Goal: Task Accomplishment & Management: Use online tool/utility

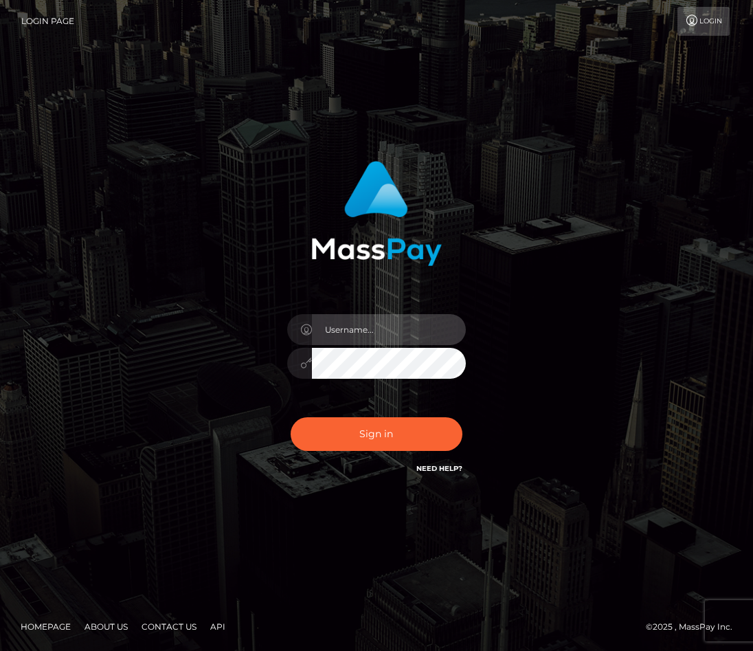
click at [341, 343] on input "text" at bounding box center [389, 329] width 154 height 31
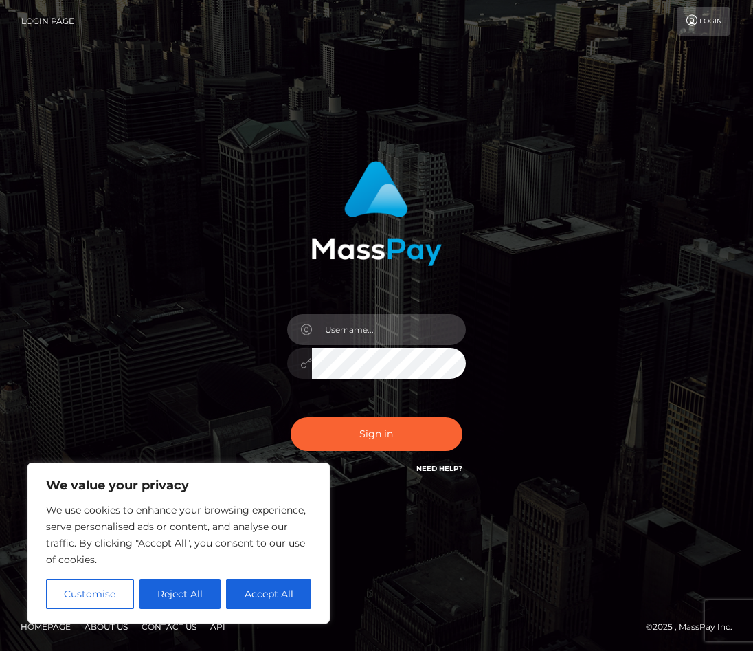
type input "ahmadalkhabbani@gmail.com"
click at [279, 604] on button "Accept All" at bounding box center [268, 593] width 85 height 30
checkbox input "true"
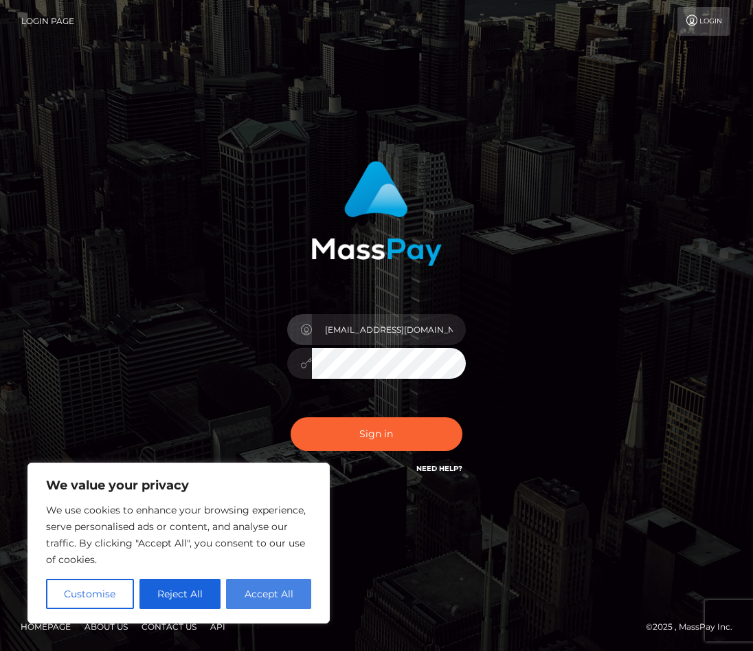
checkbox input "true"
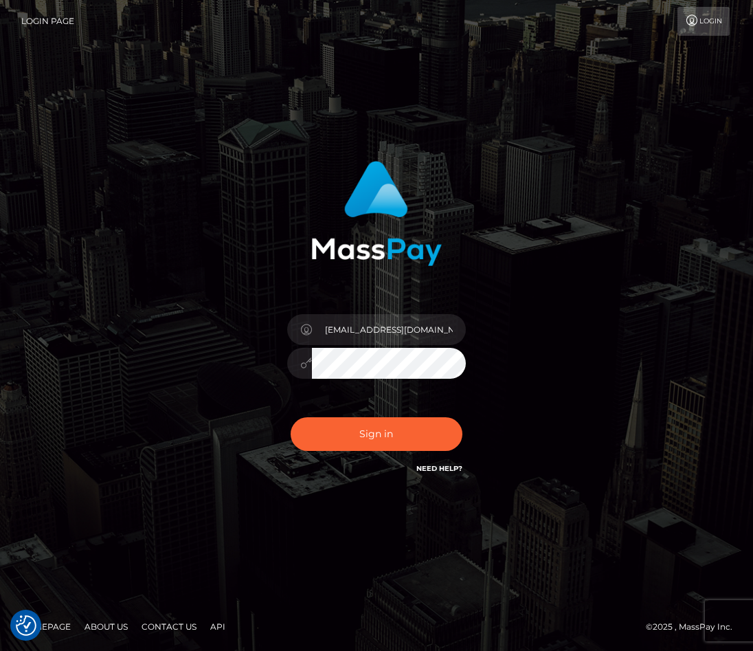
click at [444, 470] on link "Need Help?" at bounding box center [439, 468] width 46 height 9
click at [307, 374] on div at bounding box center [299, 363] width 25 height 31
click at [355, 433] on button "Sign in" at bounding box center [377, 434] width 172 height 34
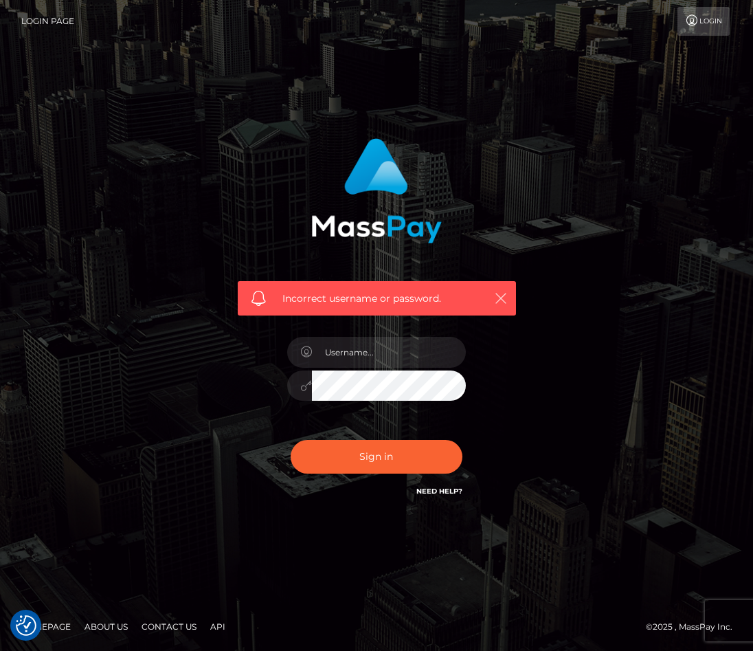
click at [504, 301] on icon "button" at bounding box center [501, 298] width 14 height 14
click at [61, 17] on link "Login Page" at bounding box center [47, 21] width 53 height 29
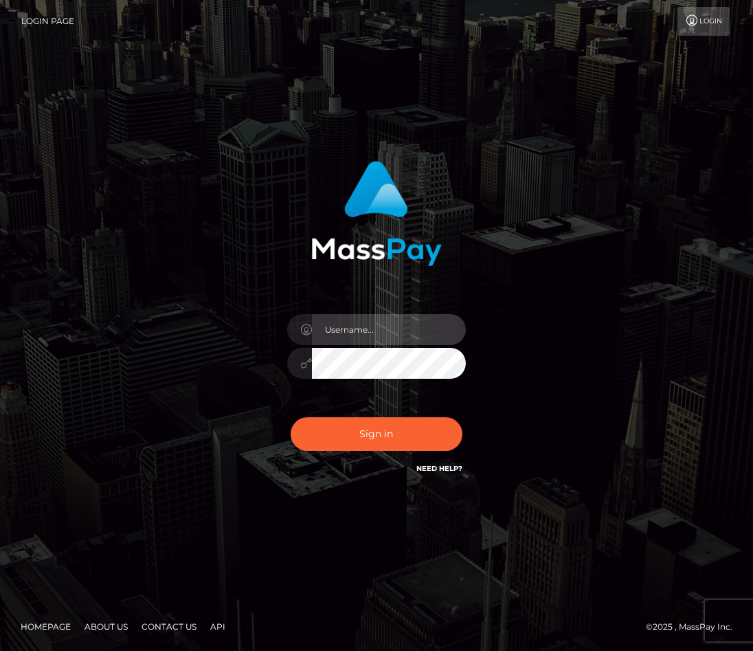
click at [339, 320] on input "text" at bounding box center [389, 329] width 154 height 31
type input "Ahmadalgabbani"
click at [291, 417] on button "Sign in" at bounding box center [377, 434] width 172 height 34
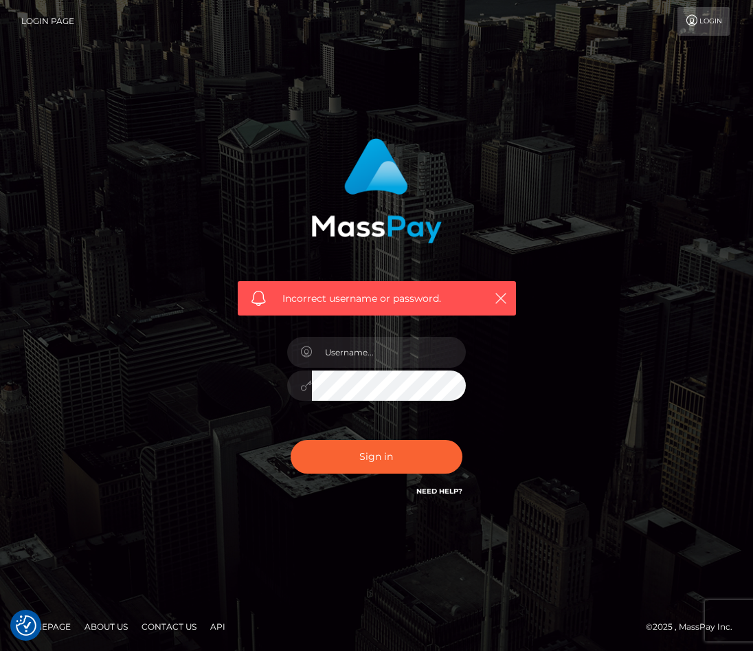
click at [347, 295] on span "Incorrect username or password." at bounding box center [380, 298] width 196 height 14
click at [402, 291] on span "Incorrect username or password." at bounding box center [380, 298] width 196 height 14
click at [403, 293] on span "Incorrect username or password." at bounding box center [380, 298] width 196 height 14
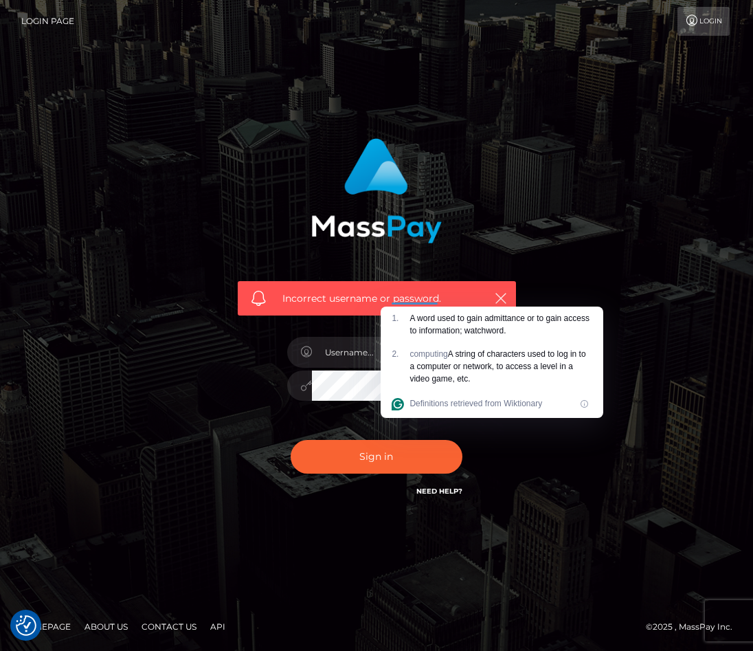
click at [267, 300] on div "Incorrect username or password." at bounding box center [377, 298] width 278 height 34
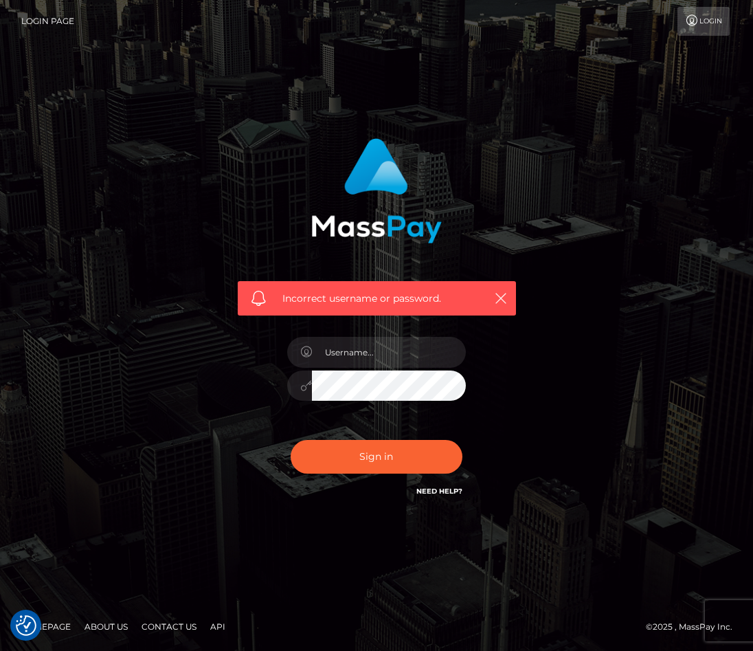
click at [699, 19] on link "Login" at bounding box center [703, 21] width 52 height 29
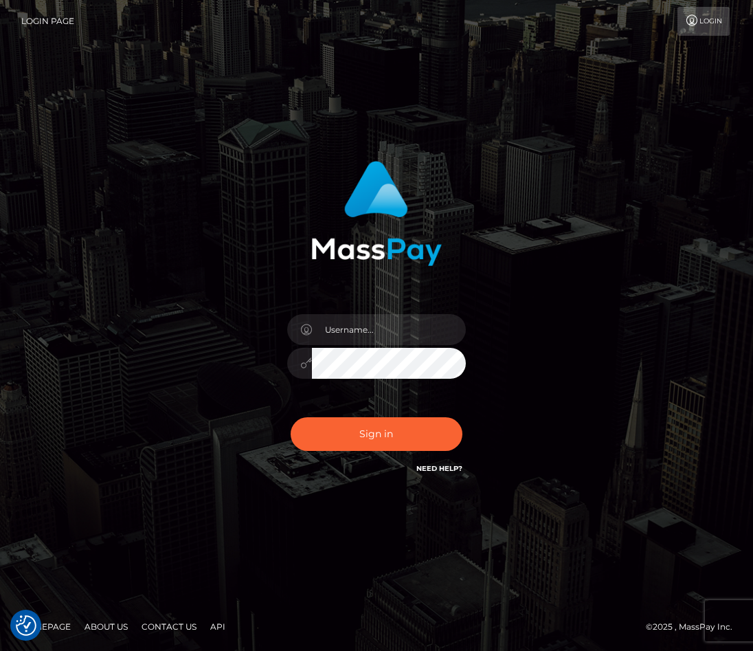
click at [45, 10] on link "Login Page" at bounding box center [47, 21] width 53 height 29
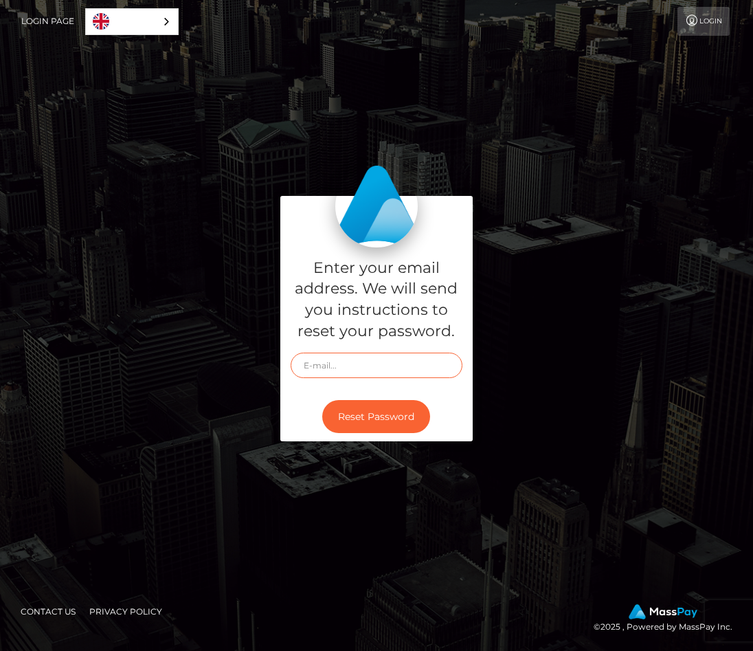
click at [381, 357] on input "text" at bounding box center [377, 364] width 172 height 25
type input "[EMAIL_ADDRESS][DOMAIN_NAME]"
click at [391, 413] on button "Reset Password" at bounding box center [376, 417] width 108 height 34
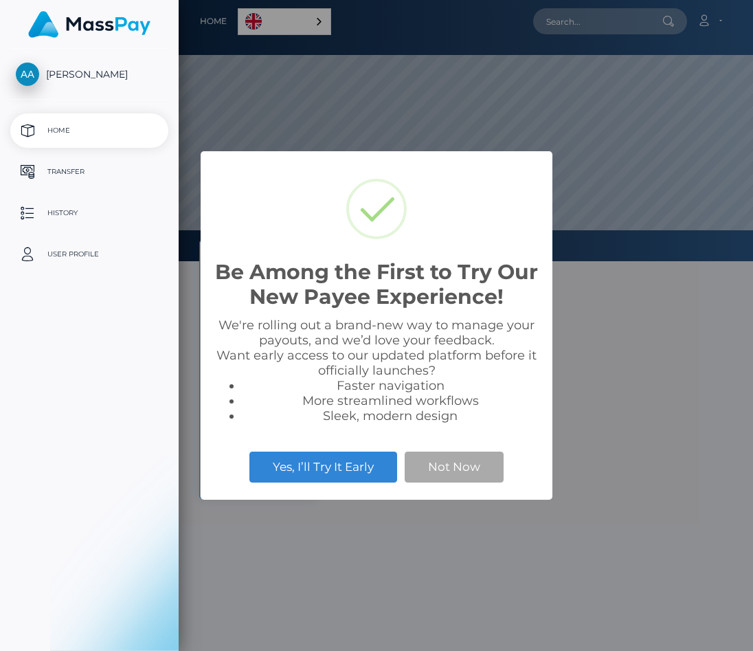
scroll to position [261, 574]
select select
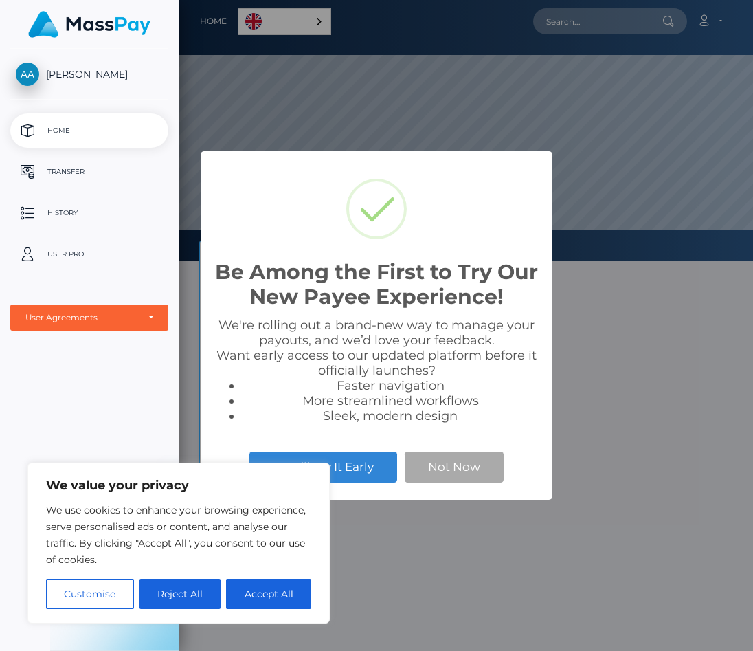
scroll to position [0, 0]
click at [257, 592] on button "Accept All" at bounding box center [268, 593] width 85 height 30
checkbox input "true"
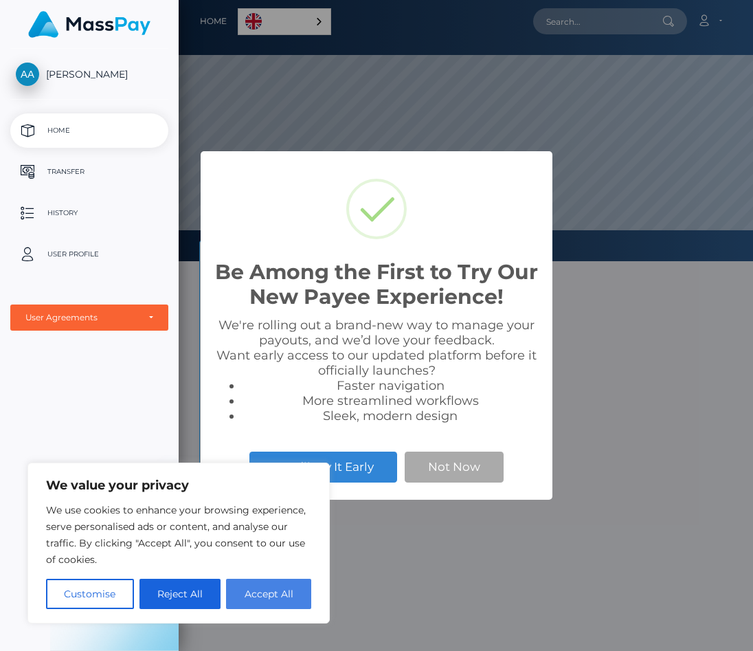
checkbox input "true"
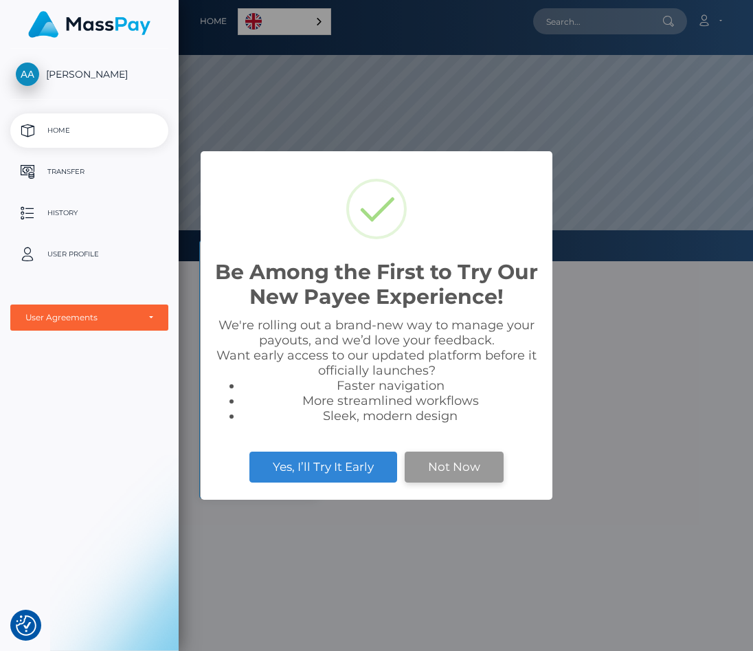
click at [413, 459] on button "Not Now" at bounding box center [454, 466] width 99 height 30
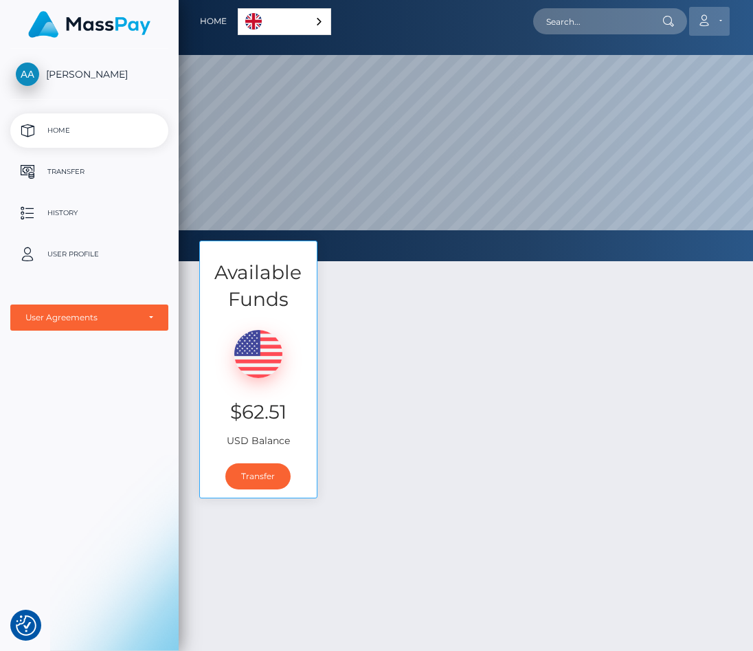
click at [697, 22] on icon at bounding box center [704, 20] width 14 height 11
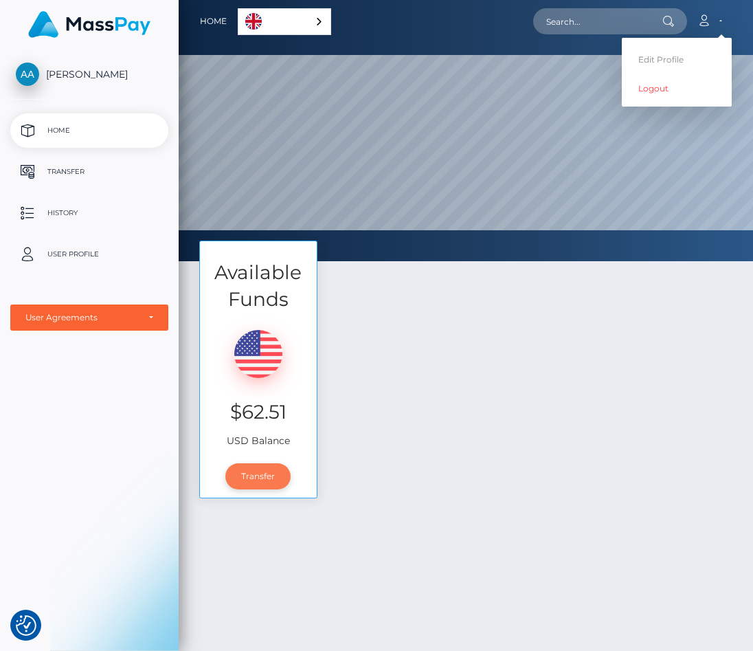
click at [245, 479] on link "Transfer" at bounding box center [257, 476] width 65 height 26
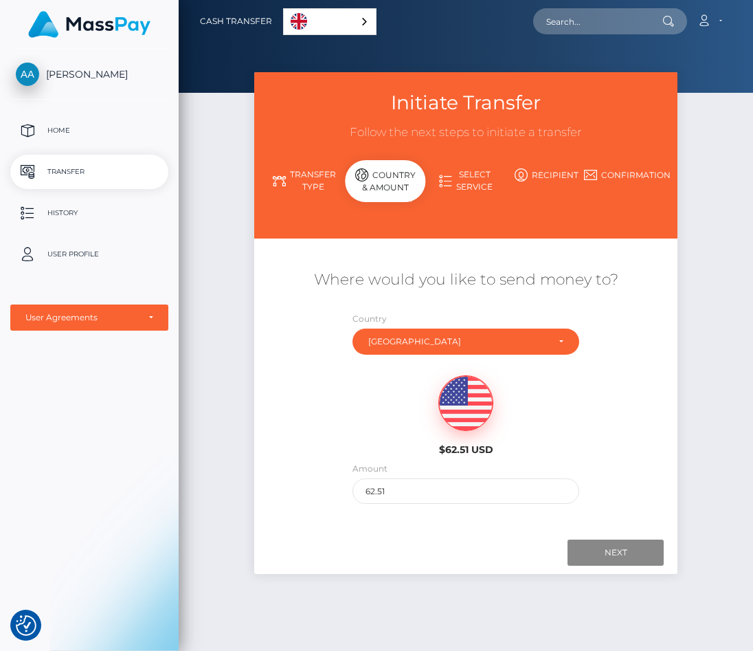
click at [351, 17] on div "English" at bounding box center [329, 21] width 93 height 27
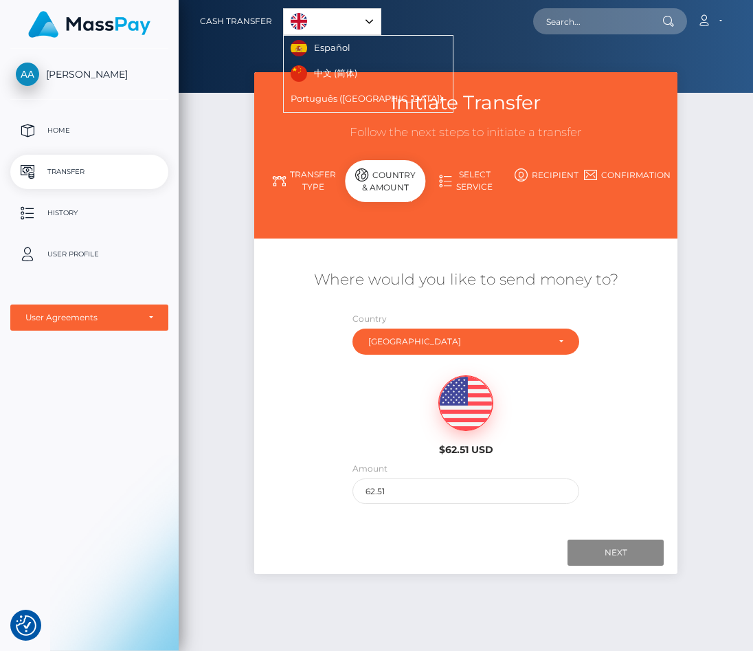
click at [361, 16] on link "English" at bounding box center [332, 21] width 97 height 25
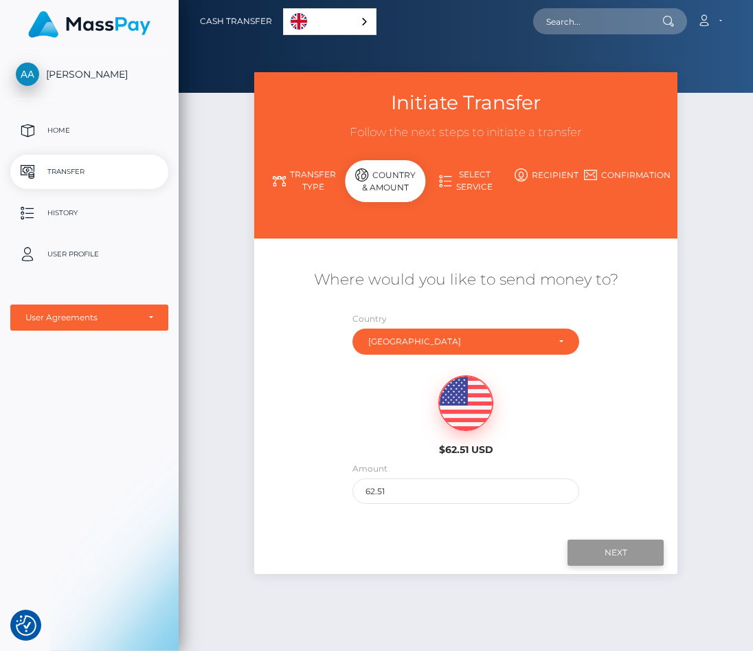
click at [626, 550] on input "Next" at bounding box center [615, 552] width 96 height 26
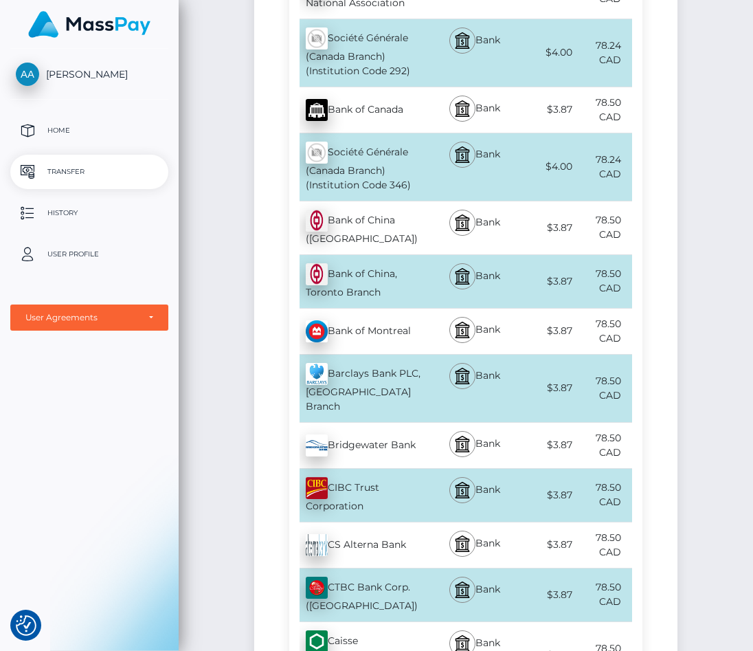
scroll to position [1332, 0]
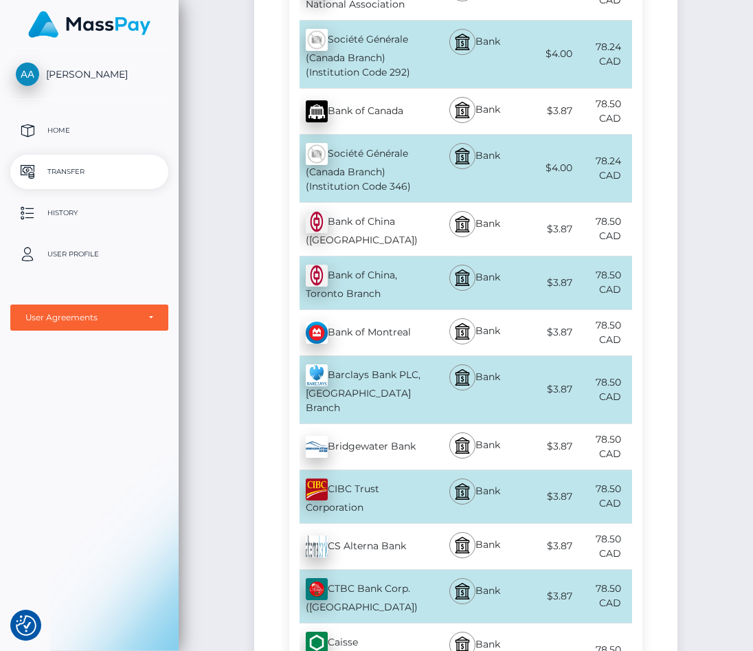
click at [454, 327] on img at bounding box center [462, 331] width 16 height 16
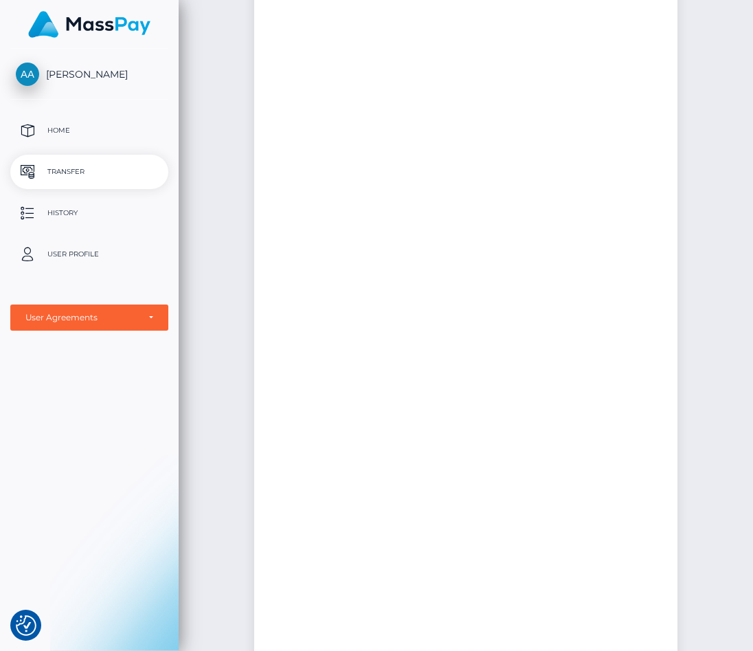
scroll to position [0, 0]
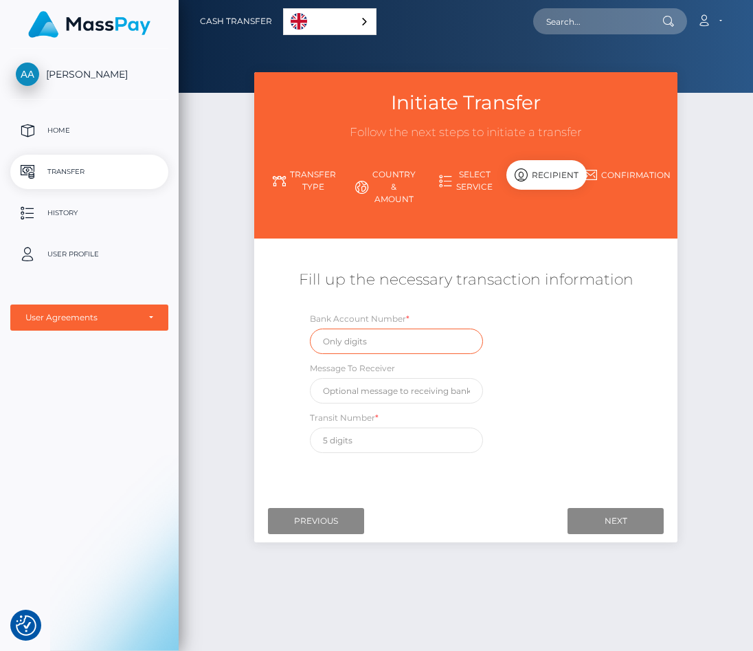
click at [408, 341] on input "text" at bounding box center [396, 340] width 173 height 25
click at [238, 145] on div "Initiate Transfer Follow the next steps to initiate a transfer Transfer Type Co…" at bounding box center [466, 355] width 574 height 566
click at [335, 521] on input "Previous" at bounding box center [316, 521] width 96 height 26
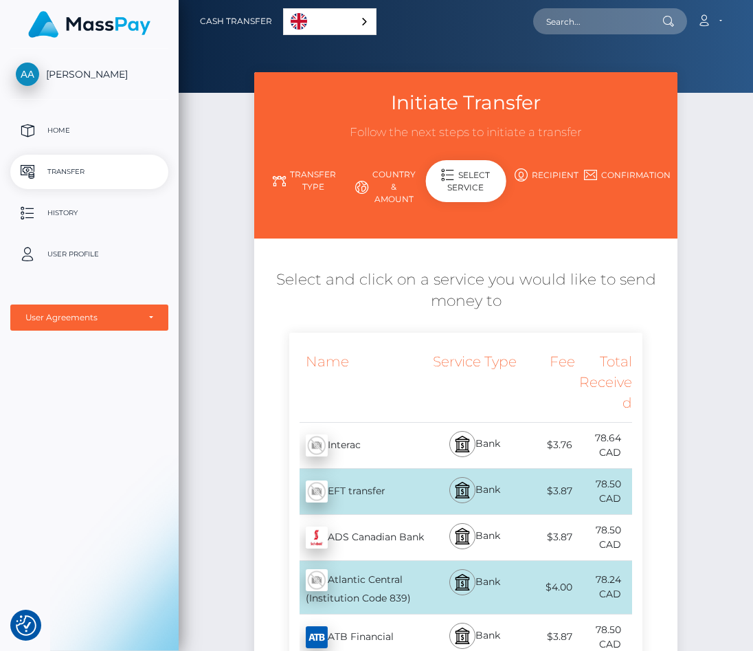
click at [381, 179] on link "Country & Amount" at bounding box center [385, 187] width 80 height 48
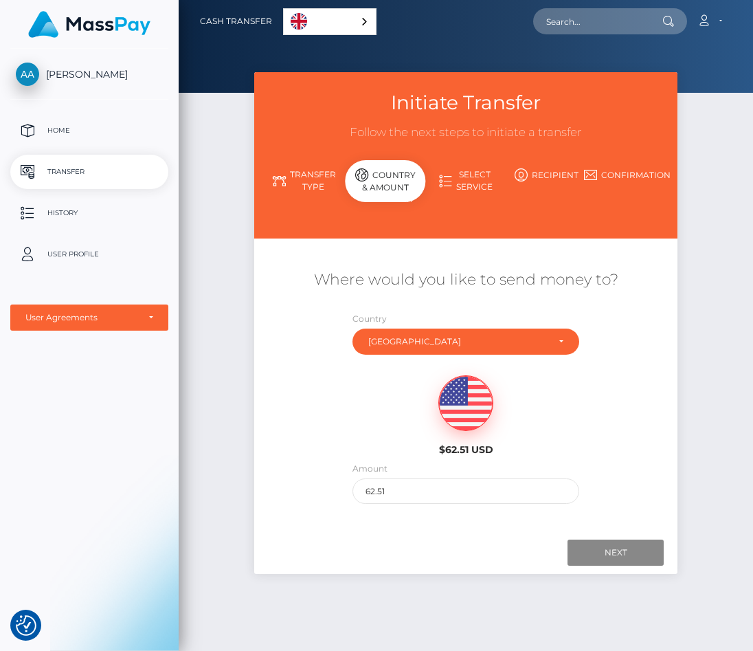
click at [302, 174] on link "Transfer Type" at bounding box center [304, 181] width 80 height 36
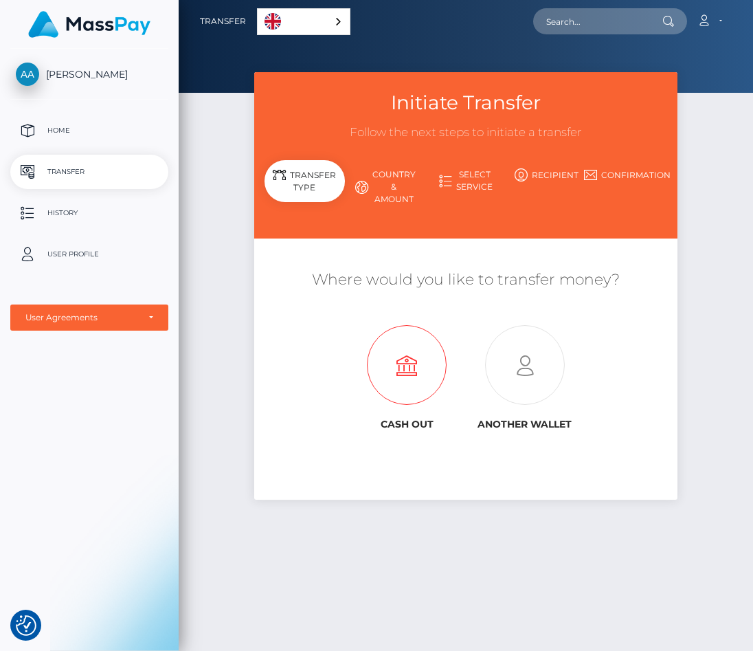
click at [403, 350] on icon at bounding box center [406, 366] width 117 height 80
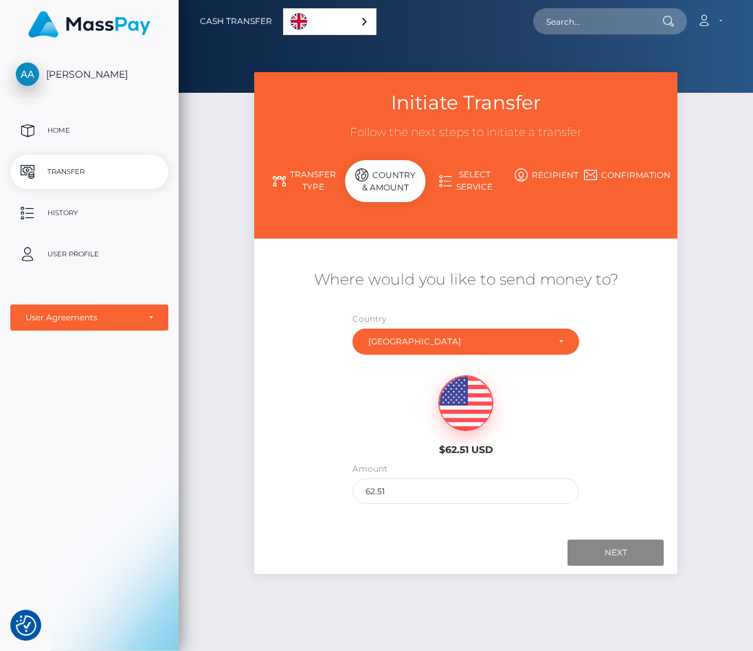
click at [460, 183] on link "Select Service" at bounding box center [465, 181] width 80 height 36
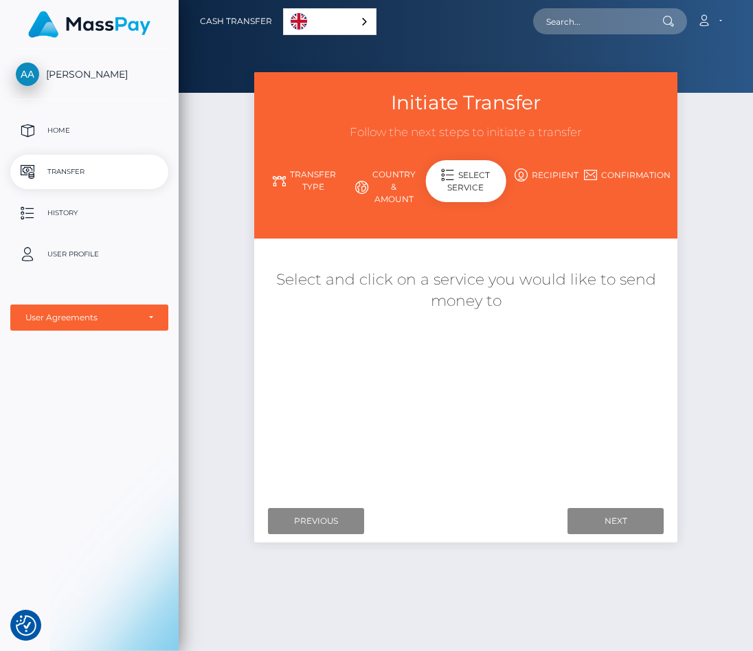
click at [390, 175] on link "Country & Amount" at bounding box center [385, 187] width 80 height 48
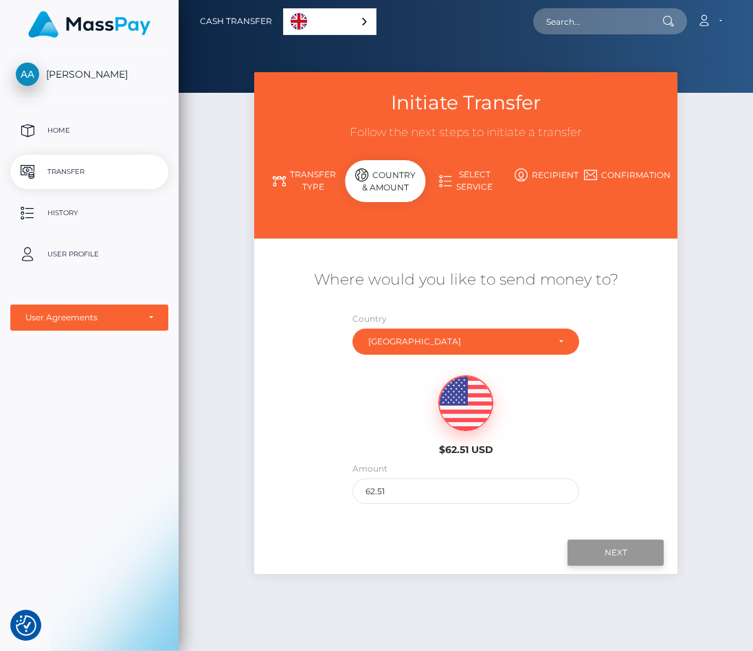
click at [614, 557] on input "Next" at bounding box center [615, 552] width 96 height 26
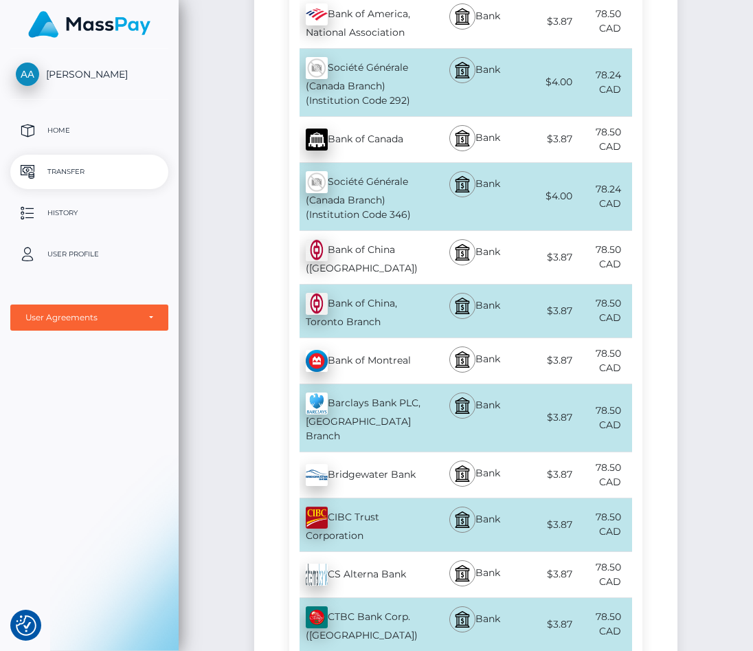
scroll to position [1314, 0]
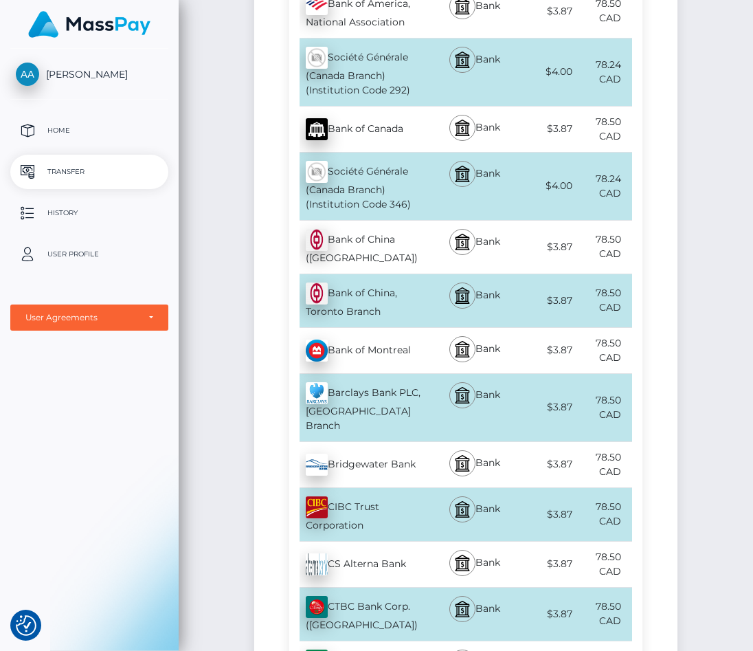
click at [364, 350] on div "Bank of Montreal - CAD" at bounding box center [360, 350] width 143 height 38
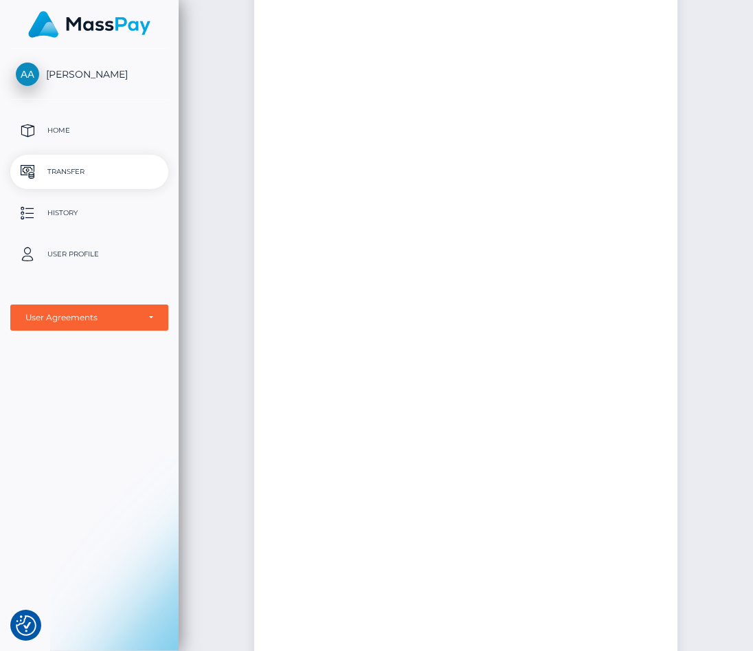
scroll to position [0, 0]
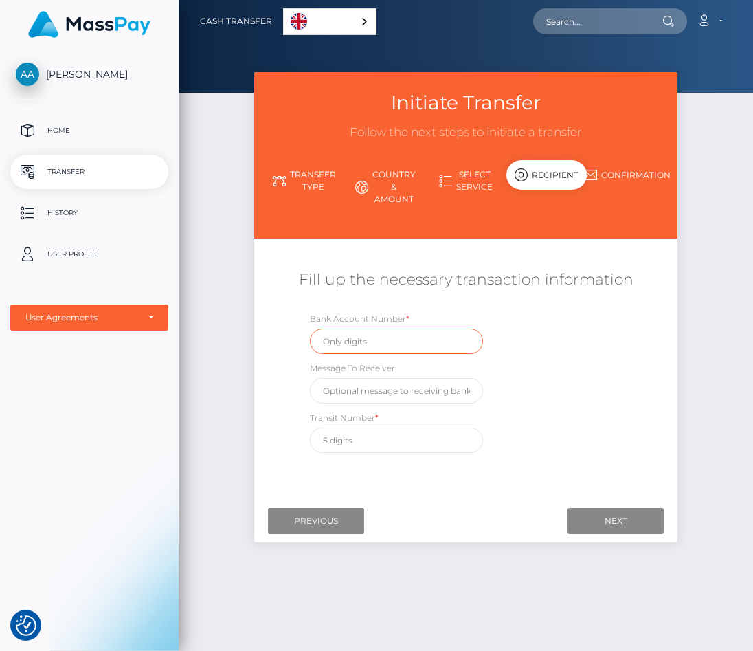
click at [364, 350] on input "text" at bounding box center [396, 340] width 173 height 25
type input "3974364"
click at [365, 394] on input "text" at bounding box center [396, 390] width 173 height 25
type input "hello"
click at [376, 438] on input "text" at bounding box center [396, 439] width 173 height 25
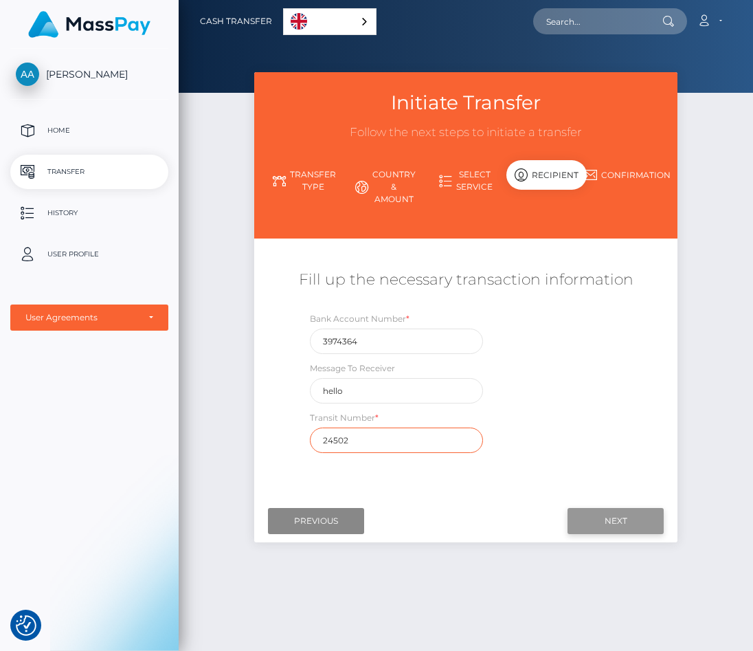
type input "24502"
click at [629, 523] on input "Next" at bounding box center [615, 521] width 96 height 26
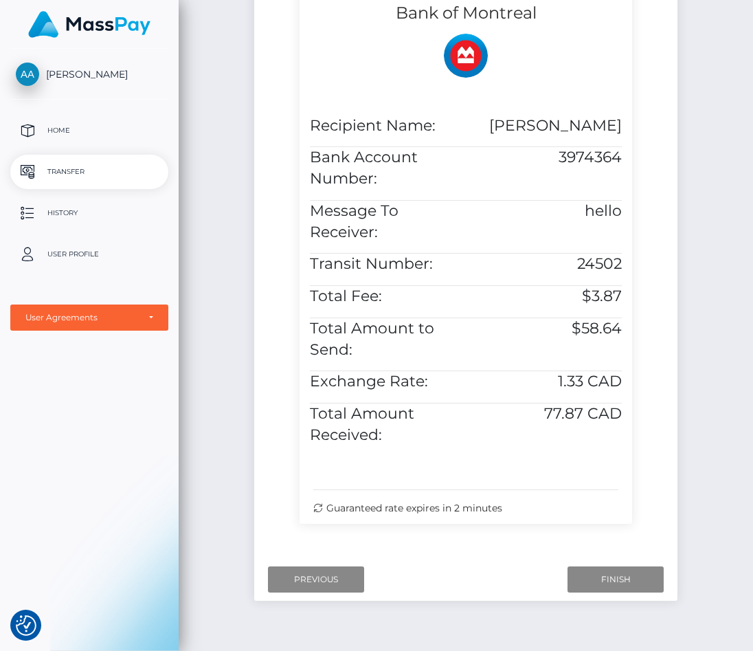
scroll to position [376, 0]
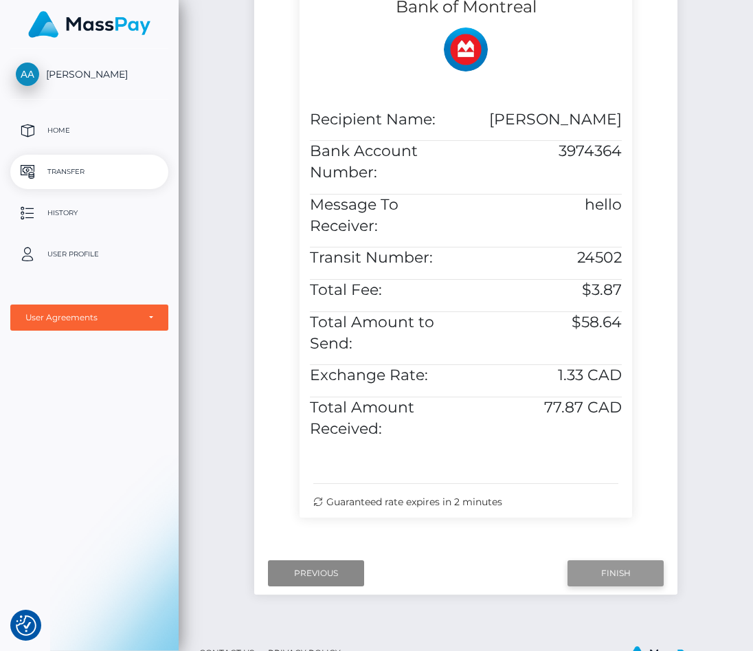
click at [604, 586] on input "Finish" at bounding box center [615, 573] width 96 height 26
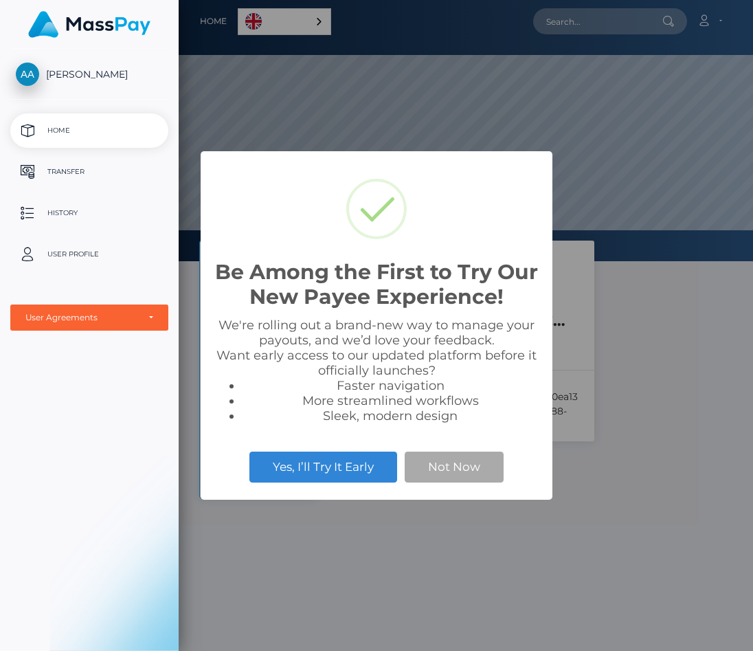
scroll to position [261, 574]
